Goal: Task Accomplishment & Management: Complete application form

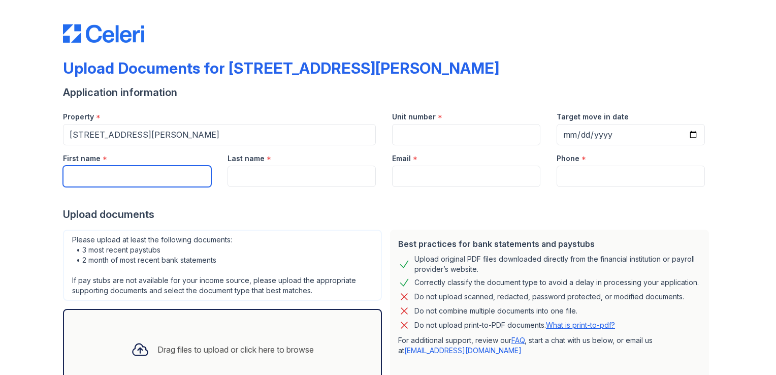
click at [84, 181] on input "First name" at bounding box center [137, 176] width 148 height 21
type input "[PERSON_NAME]"
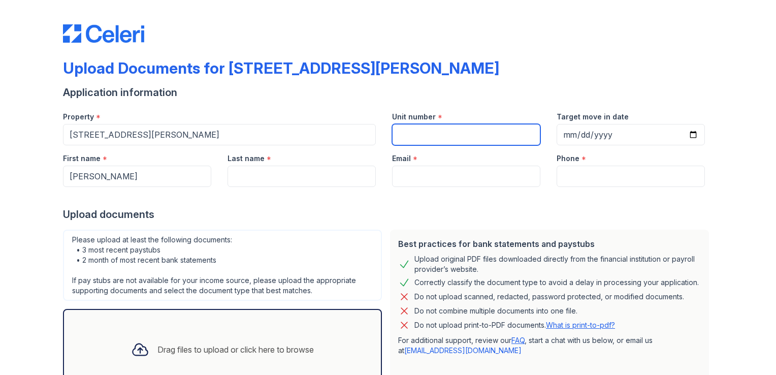
click at [419, 127] on input "Unit number" at bounding box center [466, 134] width 148 height 21
type input "5B"
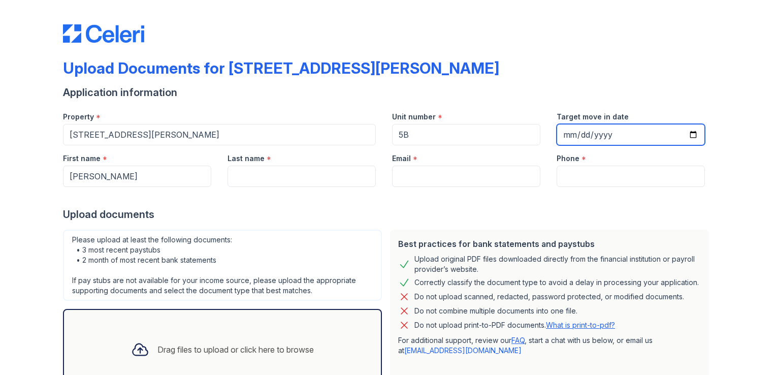
click at [690, 138] on input "Target move in date" at bounding box center [631, 134] width 148 height 21
type input "[DATE]"
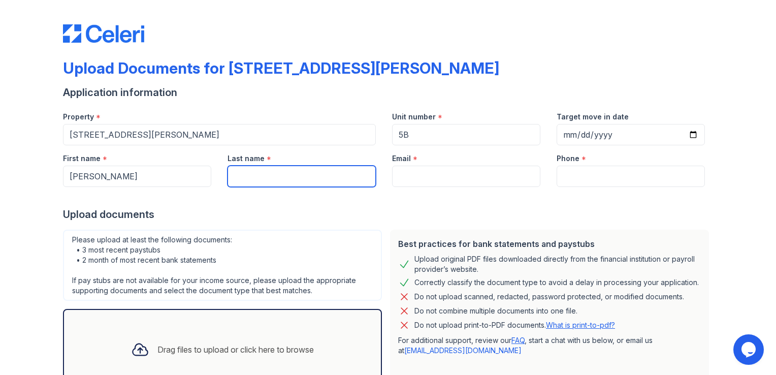
click at [315, 183] on input "Last name" at bounding box center [302, 176] width 148 height 21
type input "[PERSON_NAME]"
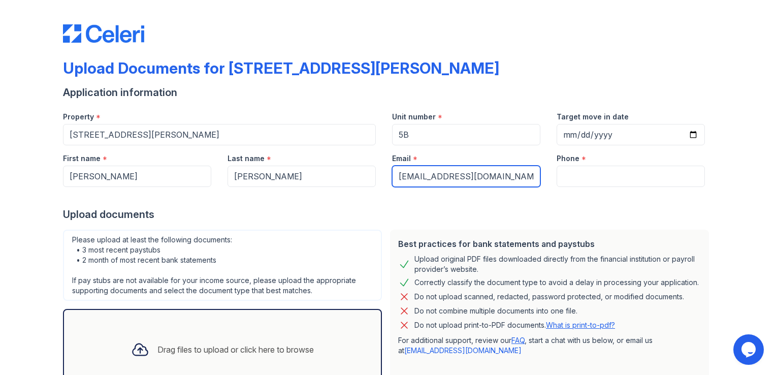
type input "[EMAIL_ADDRESS][DOMAIN_NAME]"
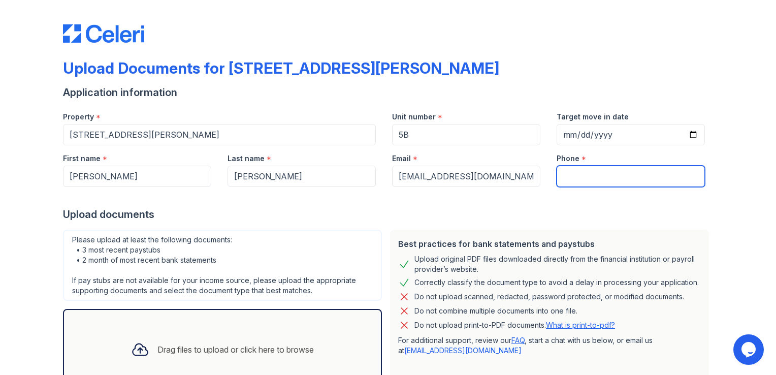
click at [583, 173] on input "Phone" at bounding box center [631, 176] width 148 height 21
type input "3312194046"
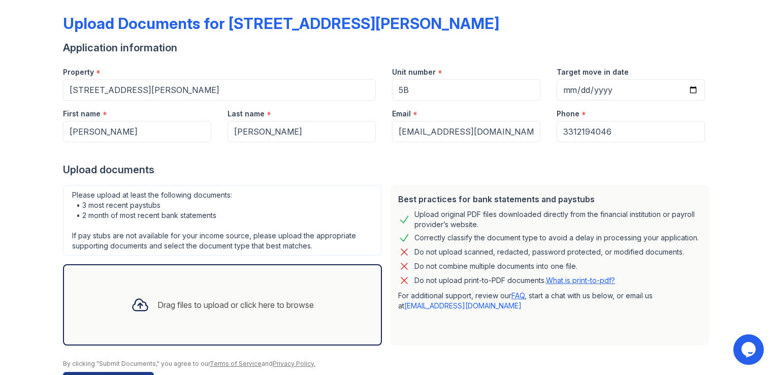
scroll to position [77, 0]
